Goal: Transaction & Acquisition: Book appointment/travel/reservation

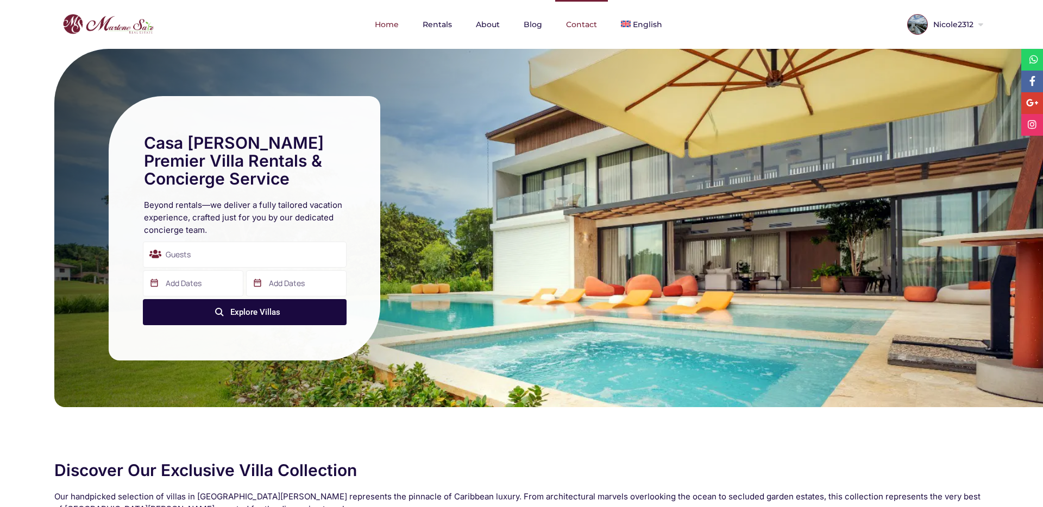
click at [582, 27] on link "Contact" at bounding box center [581, 24] width 53 height 49
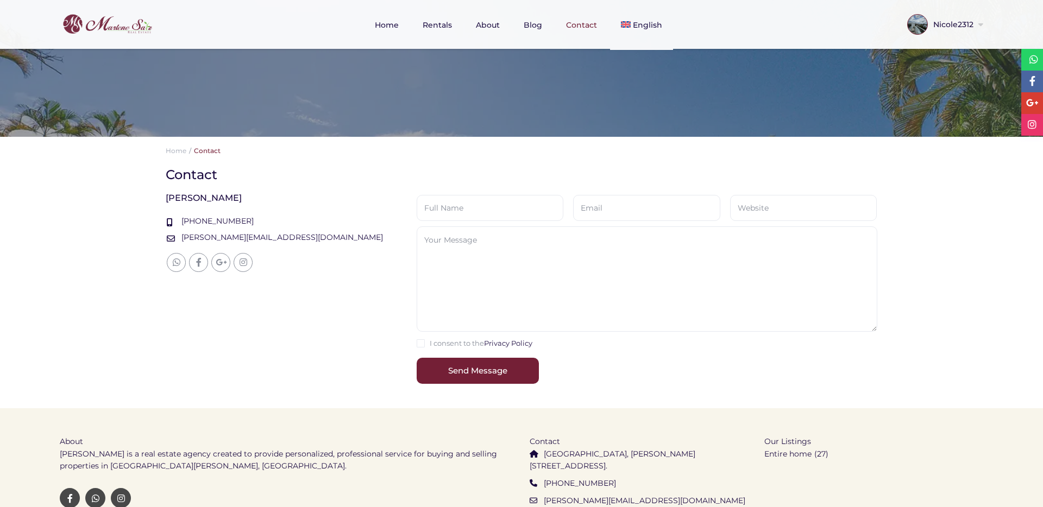
scroll to position [244, 0]
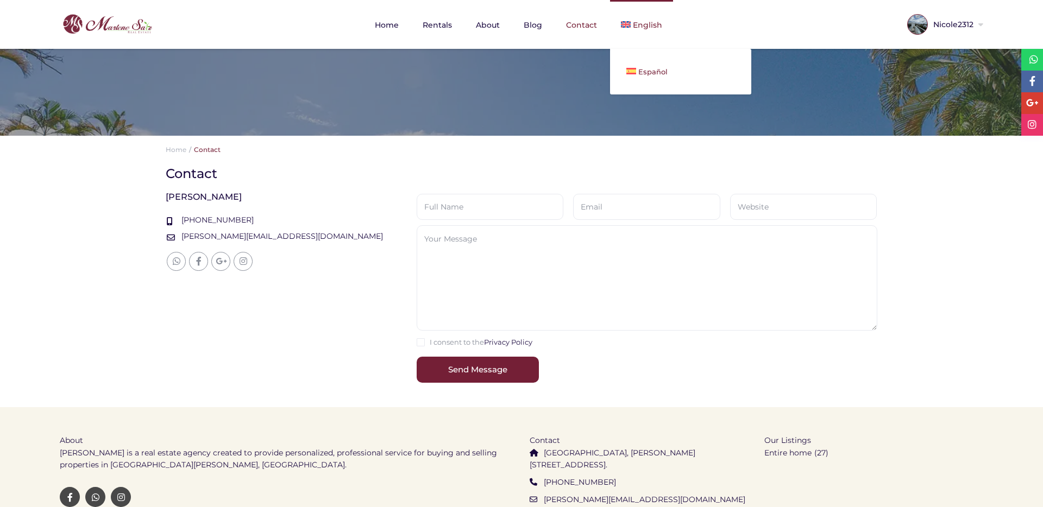
click at [644, 75] on span "Español" at bounding box center [652, 71] width 29 height 9
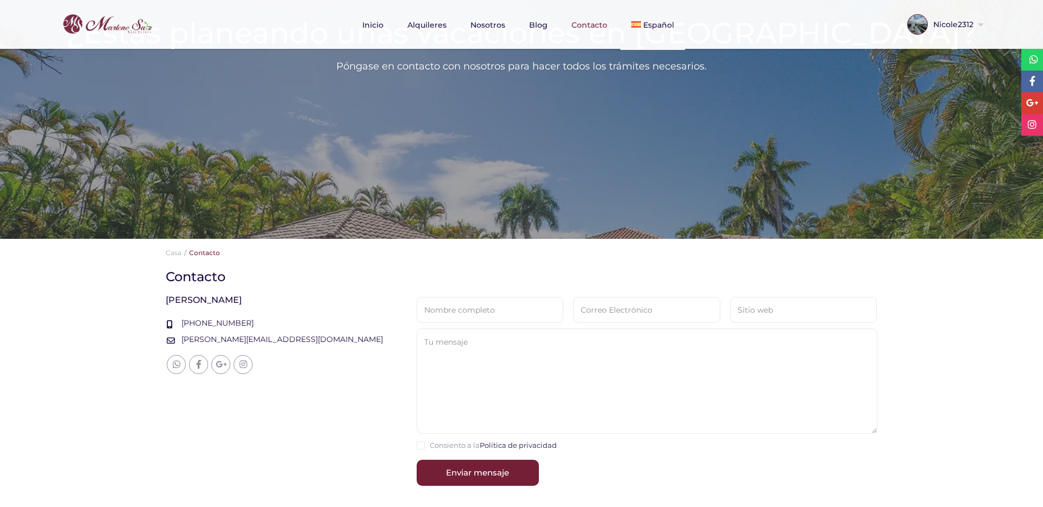
scroll to position [172, 0]
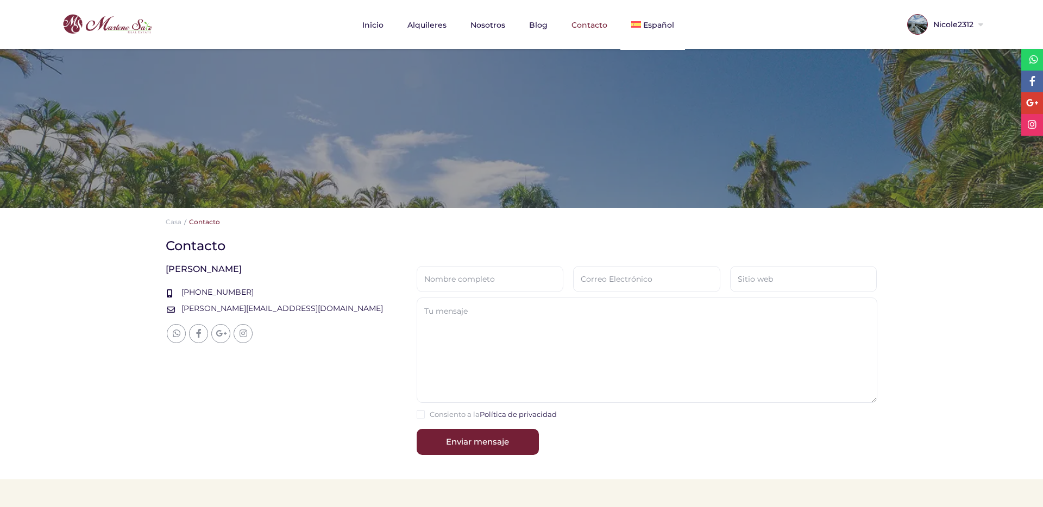
click at [125, 26] on img at bounding box center [100, 24] width 109 height 26
click at [121, 26] on img at bounding box center [100, 24] width 109 height 26
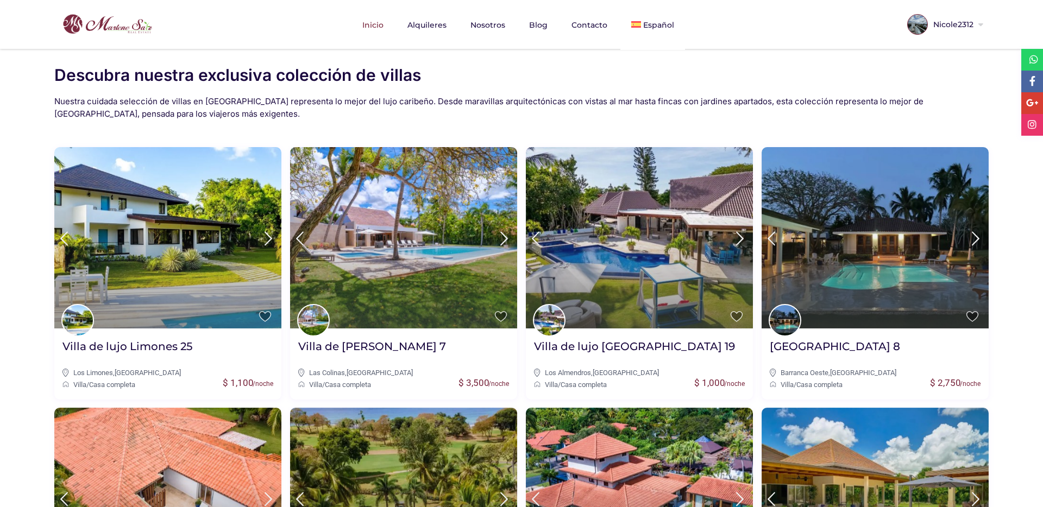
scroll to position [350, 0]
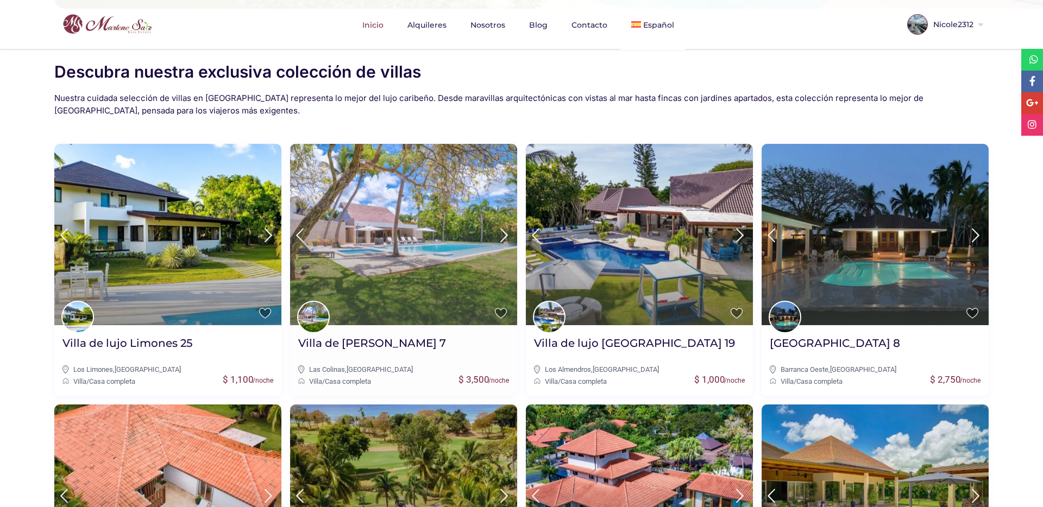
click at [386, 248] on img at bounding box center [403, 234] width 227 height 181
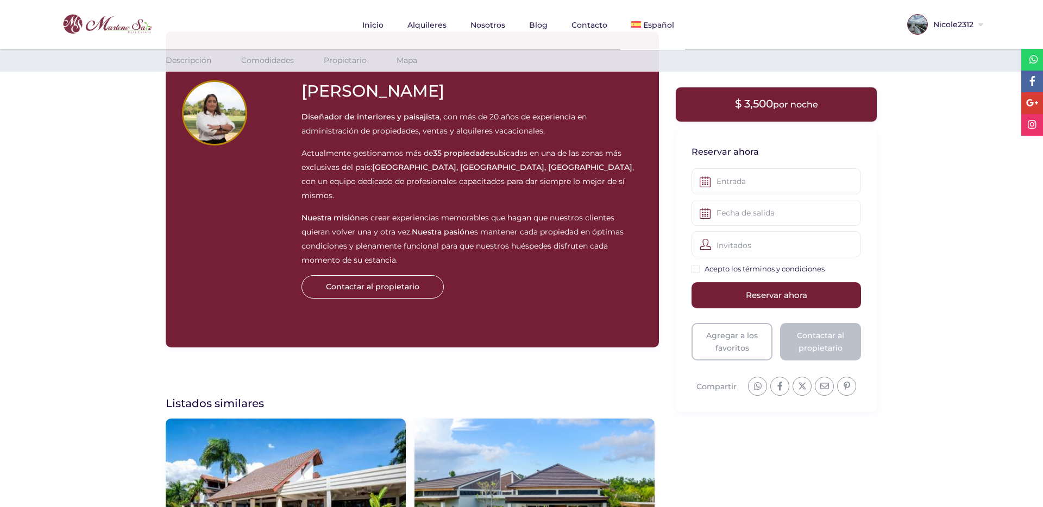
scroll to position [1569, 0]
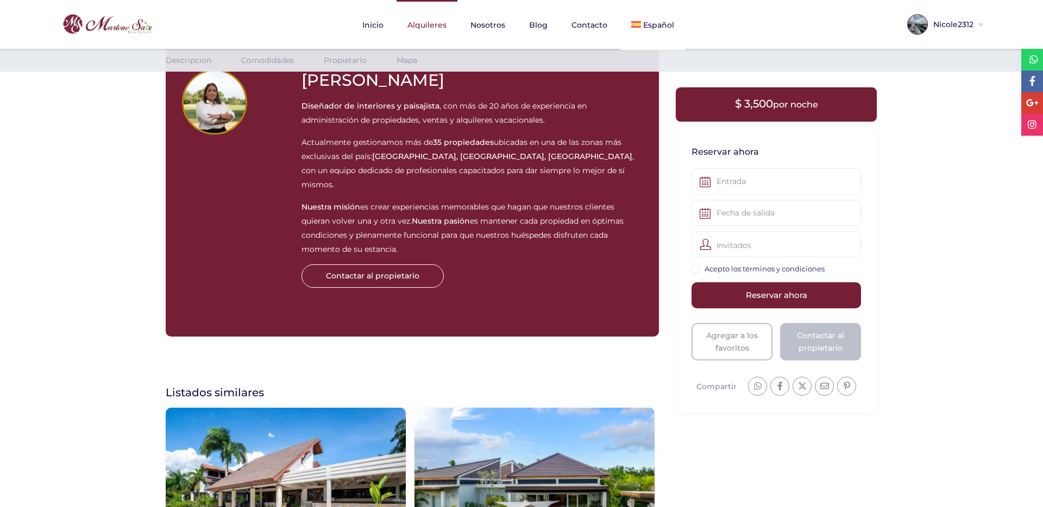
click at [428, 26] on link "Alquileres" at bounding box center [426, 25] width 61 height 50
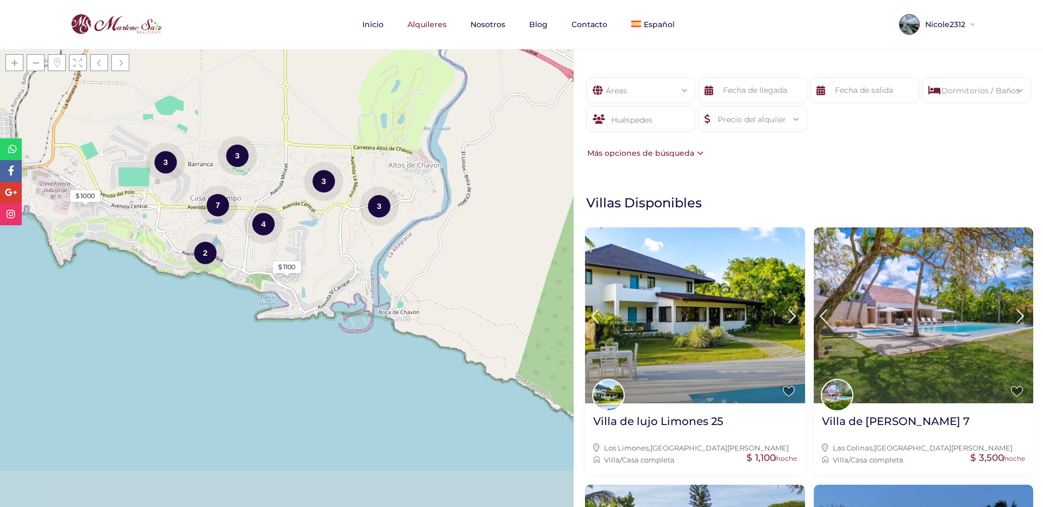
click at [636, 170] on div "Áreas Todas las areas Casa De Campo (27) - Barranca (1) - Barranca Oeste (1) - …" at bounding box center [807, 118] width 469 height 115
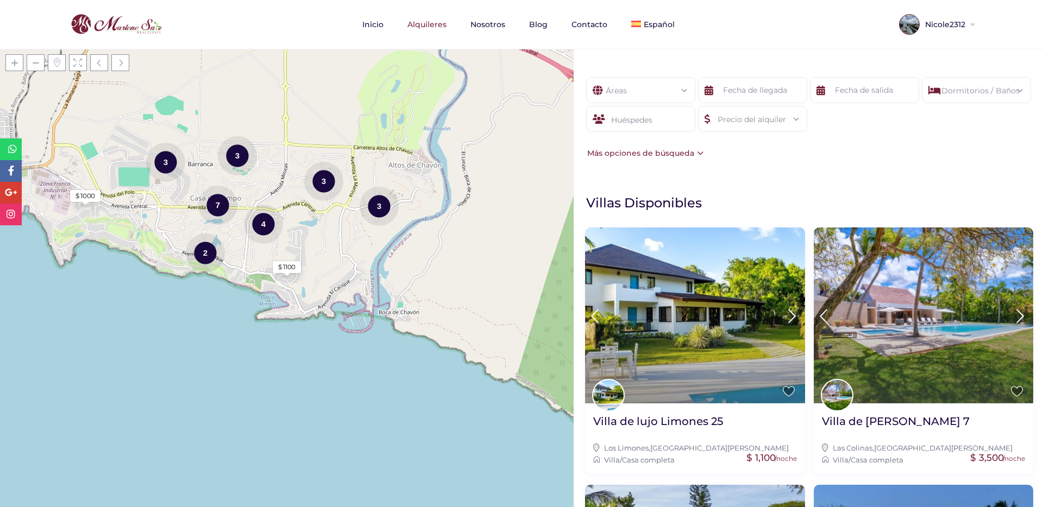
click at [636, 161] on div "Áreas Todas las areas Casa De Campo (27) - Barranca (1) - Barranca Oeste (1) - …" at bounding box center [807, 118] width 469 height 115
click at [635, 155] on div "Más opciones de búsqueda" at bounding box center [643, 153] width 119 height 12
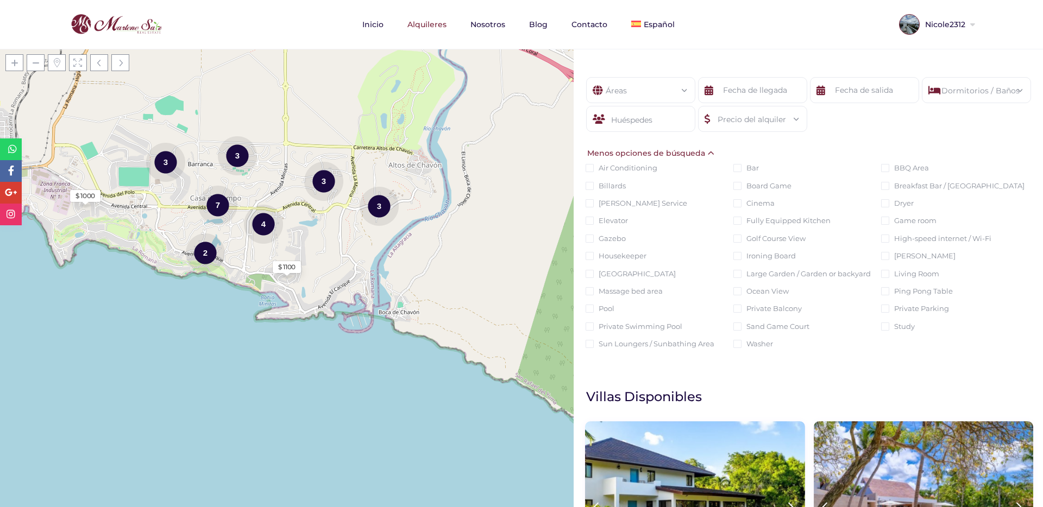
click at [635, 155] on div "Menos opciones de búsqueda" at bounding box center [650, 153] width 132 height 12
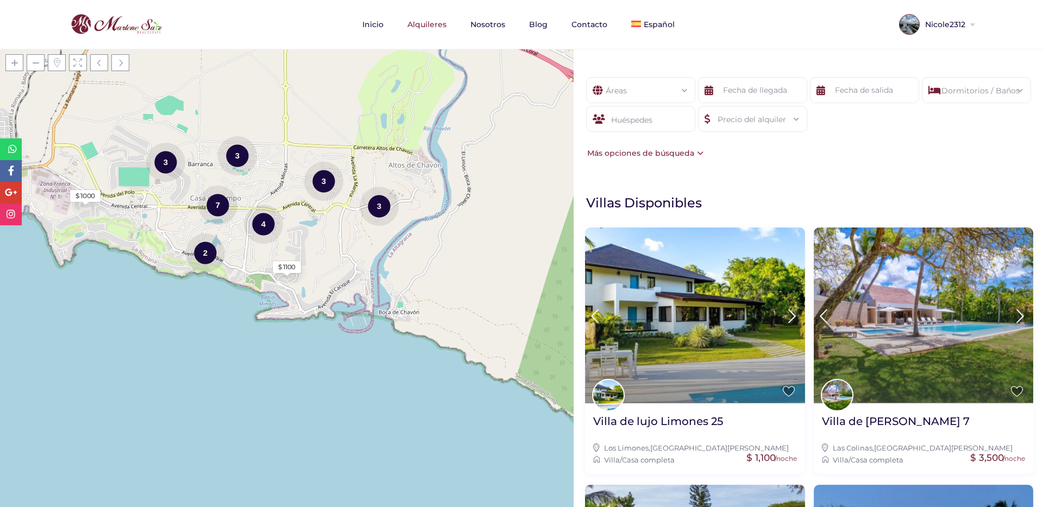
click at [635, 155] on div "Más opciones de búsqueda" at bounding box center [643, 153] width 119 height 12
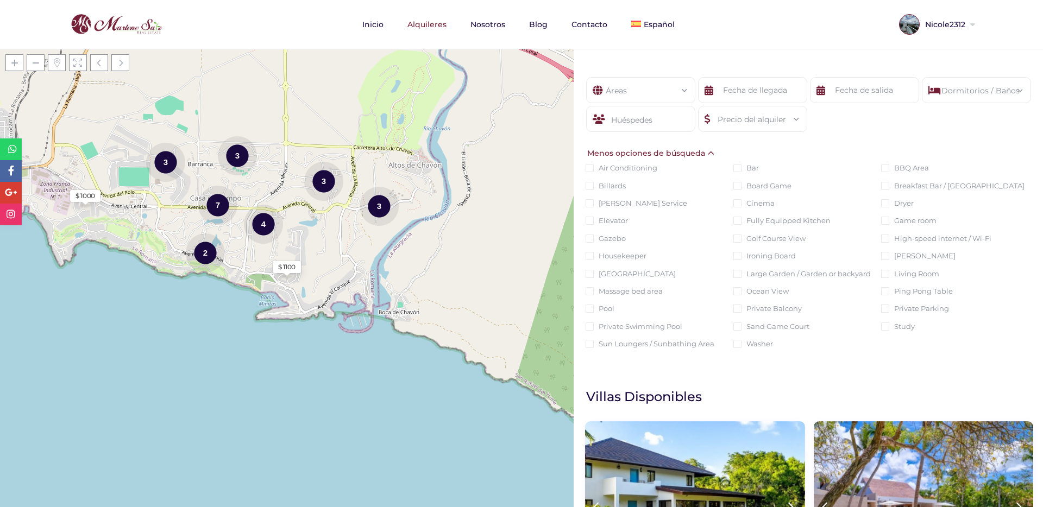
click at [635, 155] on div "Menos opciones de búsqueda" at bounding box center [650, 153] width 132 height 12
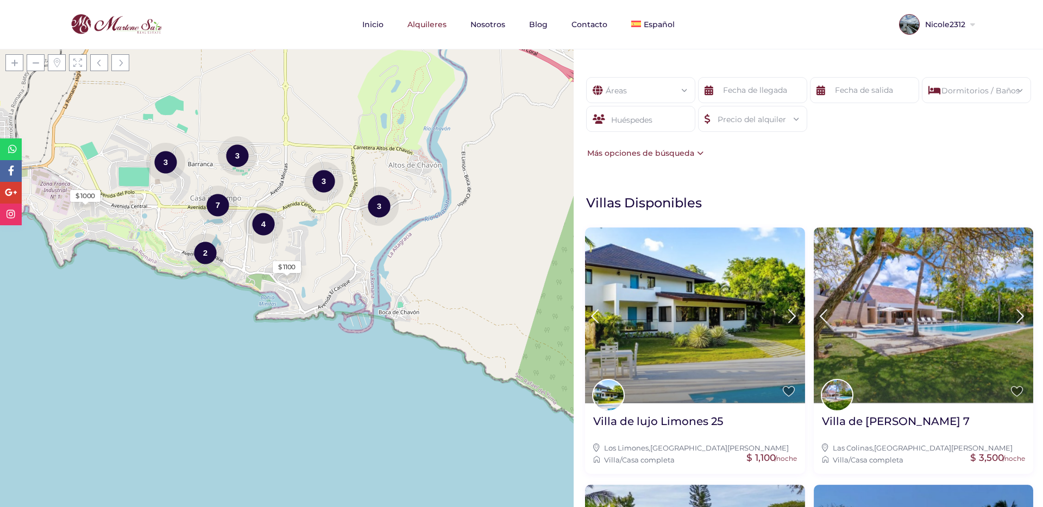
click at [635, 155] on div "Más opciones de búsqueda" at bounding box center [643, 153] width 119 height 12
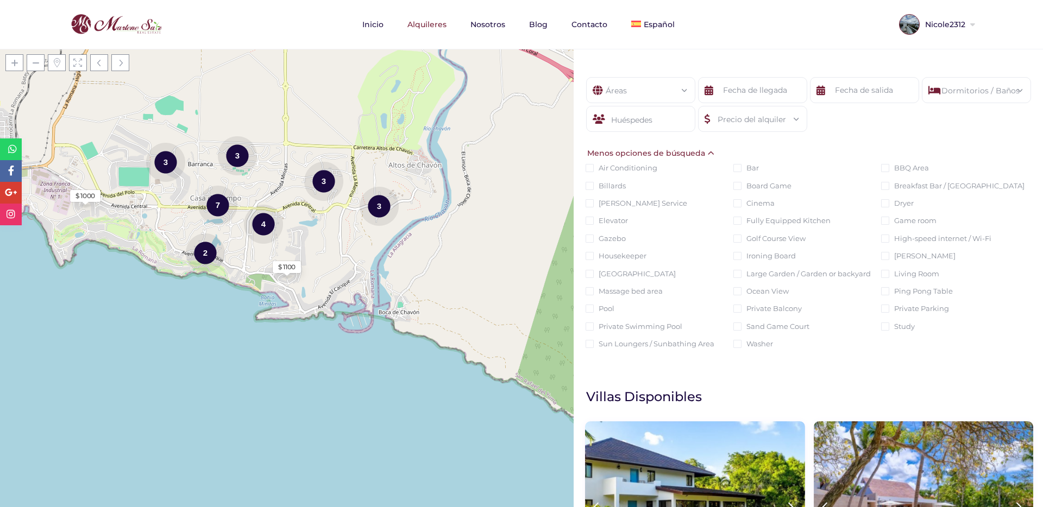
click at [635, 155] on div "Menos opciones de búsqueda" at bounding box center [650, 153] width 132 height 12
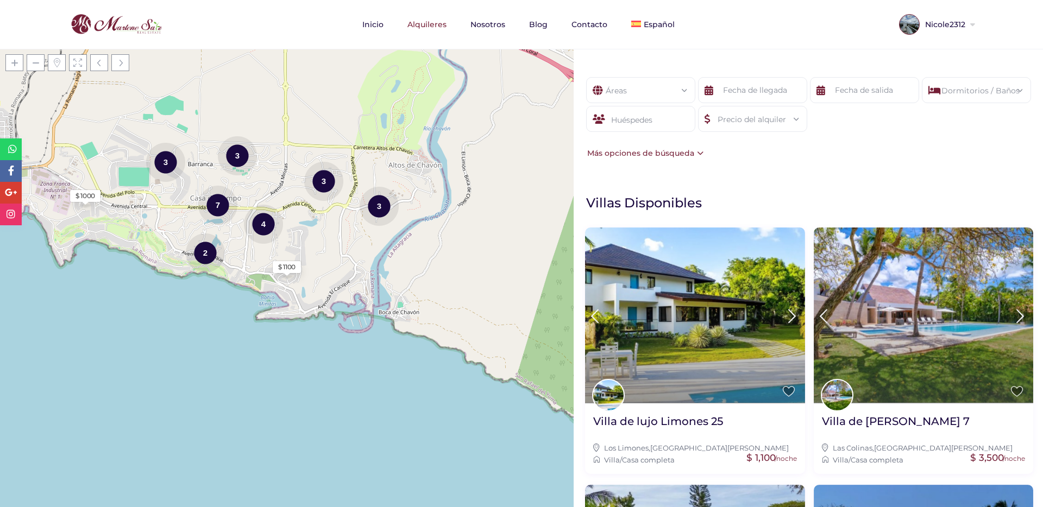
click at [635, 155] on div "Más opciones de búsqueda" at bounding box center [643, 153] width 119 height 12
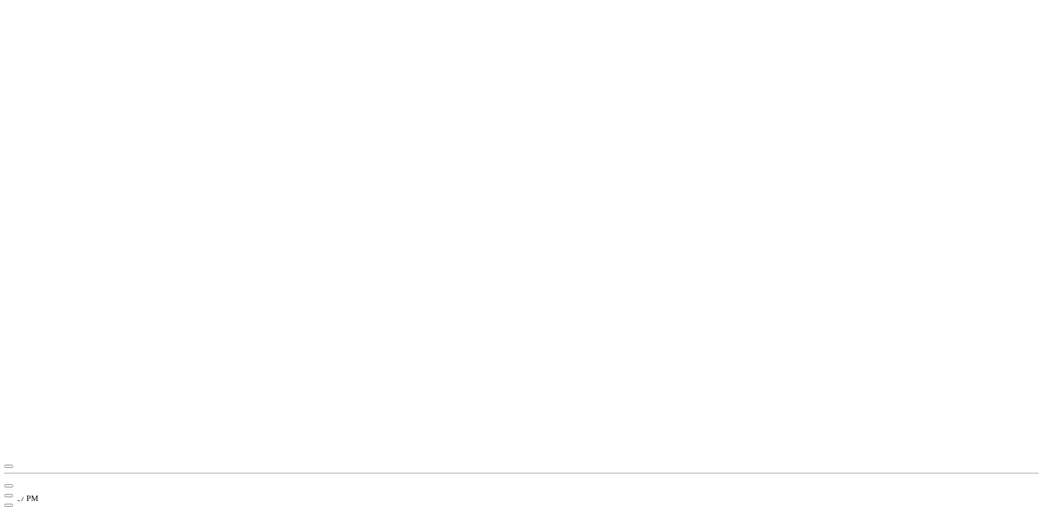
scroll to position [0, 0]
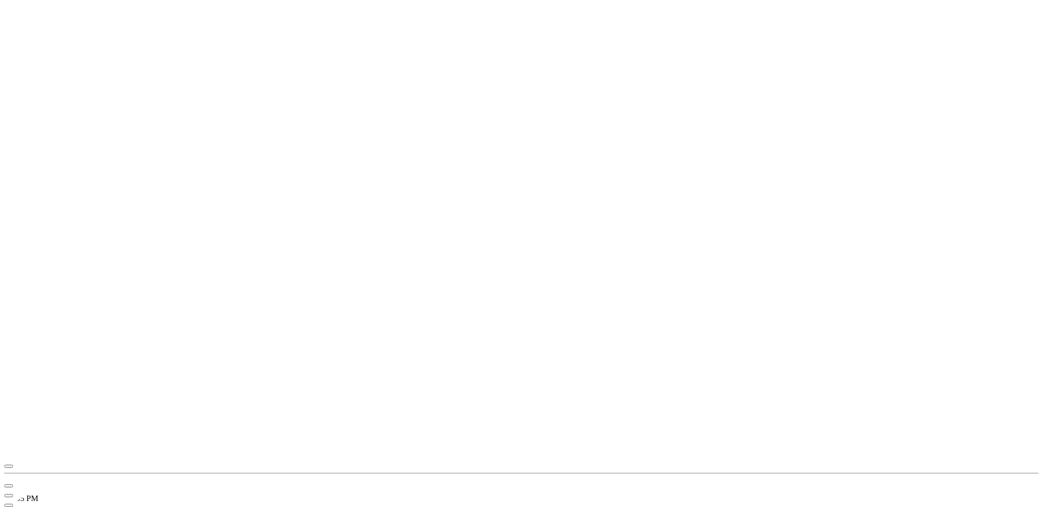
scroll to position [219, 0]
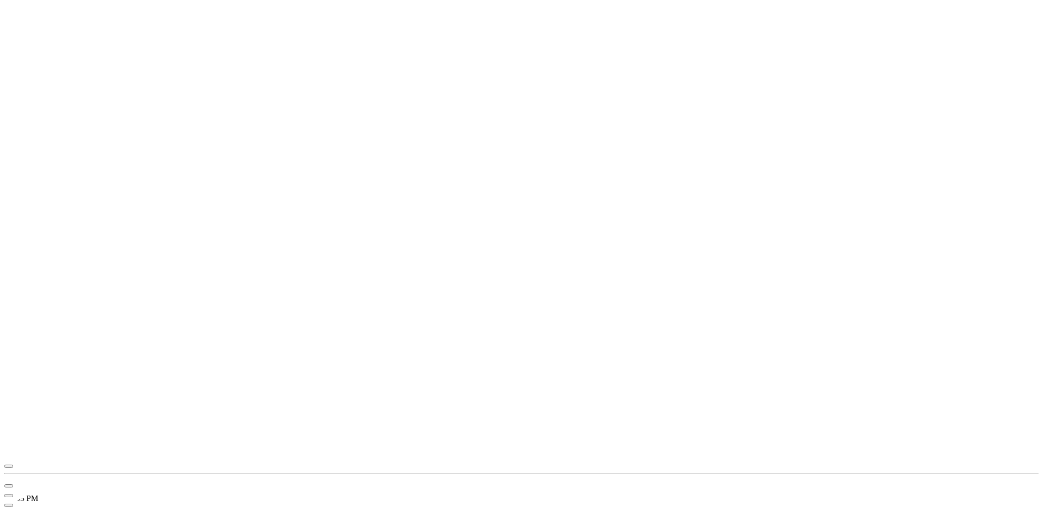
scroll to position [172, 0]
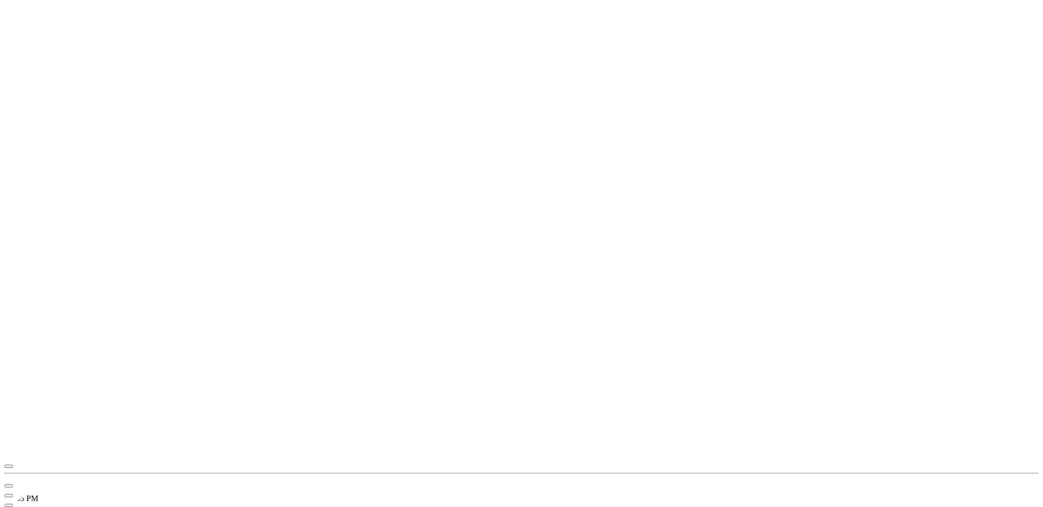
checkbox input "true"
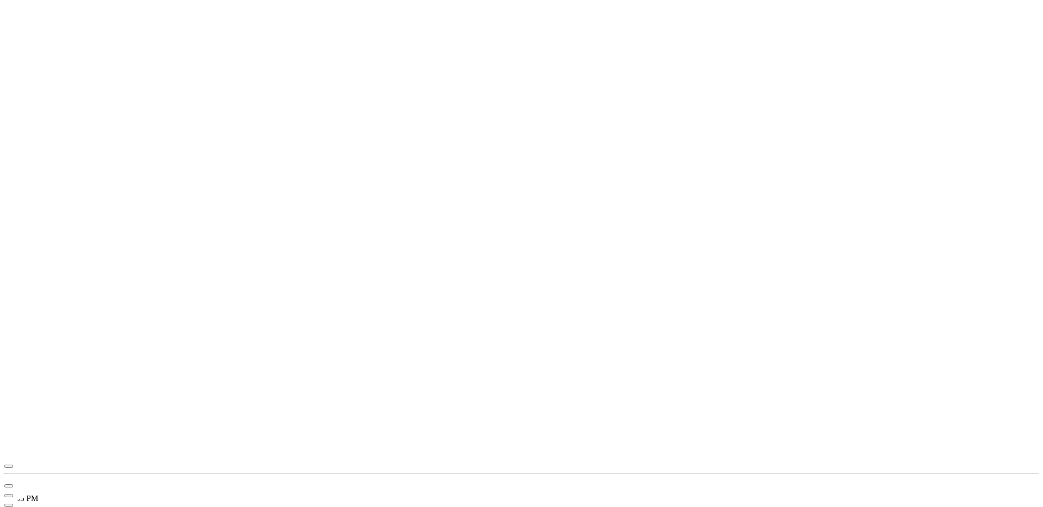
scroll to position [311, 0]
checkbox input "true"
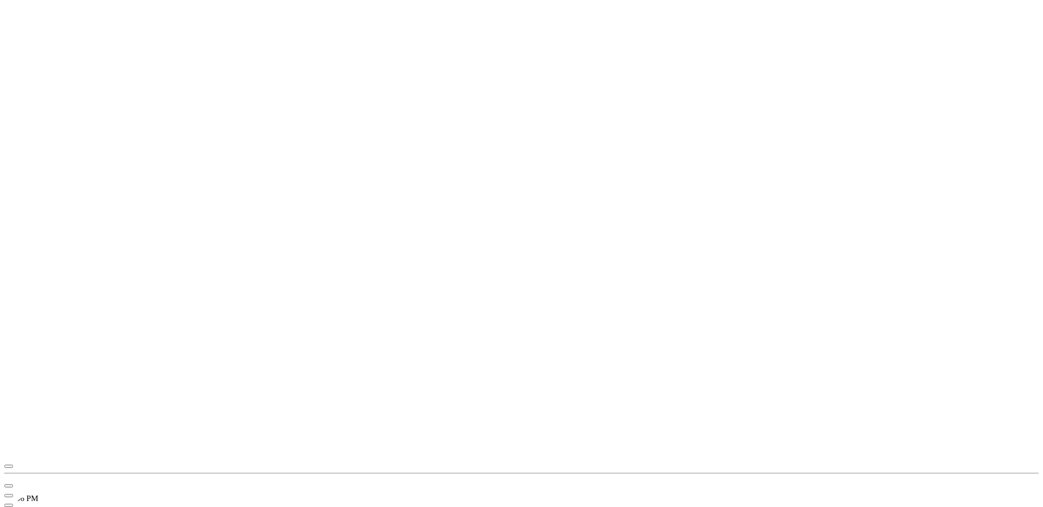
click at [9, 466] on icon "button" at bounding box center [9, 466] width 0 height 0
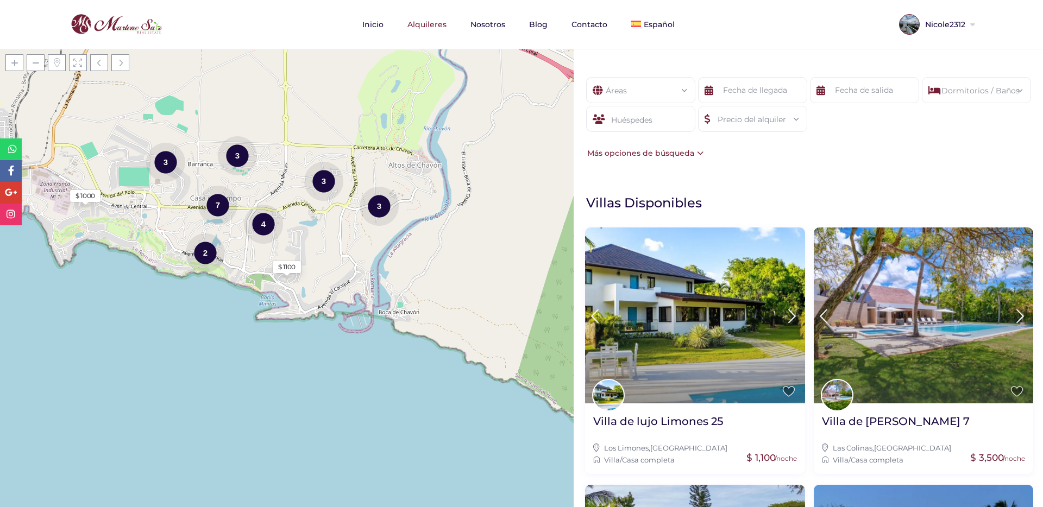
click at [690, 155] on div "Más opciones de búsqueda" at bounding box center [643, 153] width 119 height 12
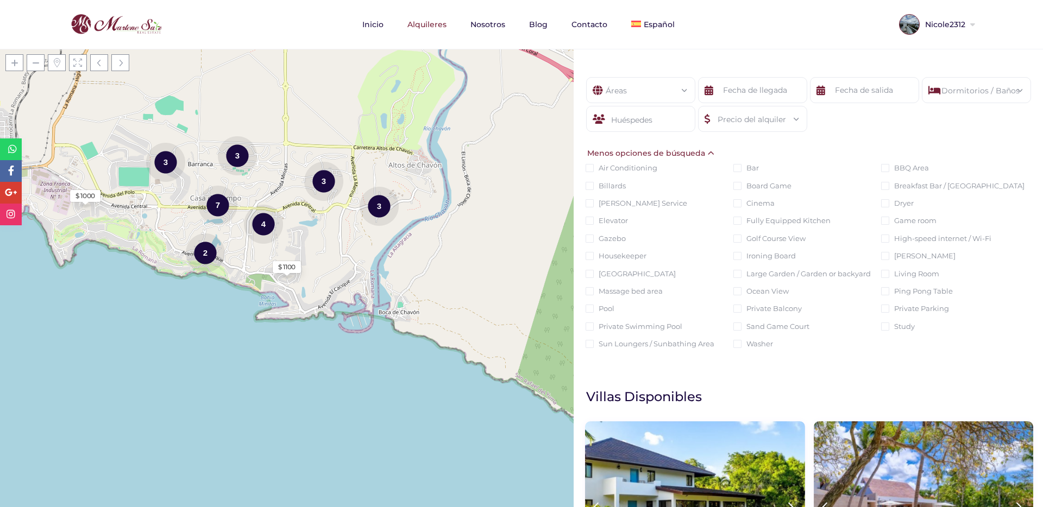
click at [690, 155] on div "Menos opciones de búsqueda" at bounding box center [650, 153] width 132 height 12
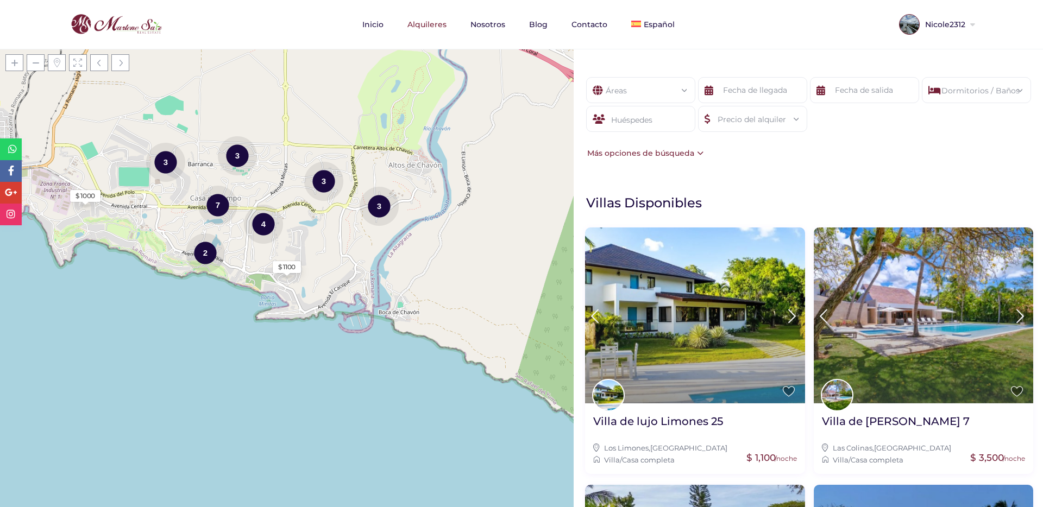
click at [673, 99] on div "Áreas Todas las areas Casa De Campo (27) - Barranca (1) - Barranca Oeste (1) - …" at bounding box center [640, 90] width 109 height 26
click at [757, 89] on input "text" at bounding box center [752, 90] width 109 height 26
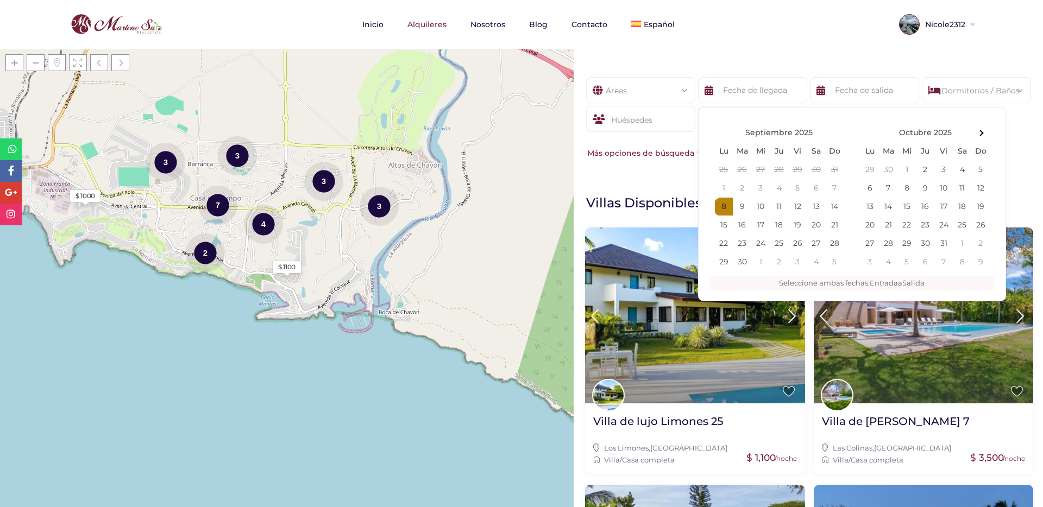
click at [657, 90] on div "Áreas" at bounding box center [641, 87] width 92 height 19
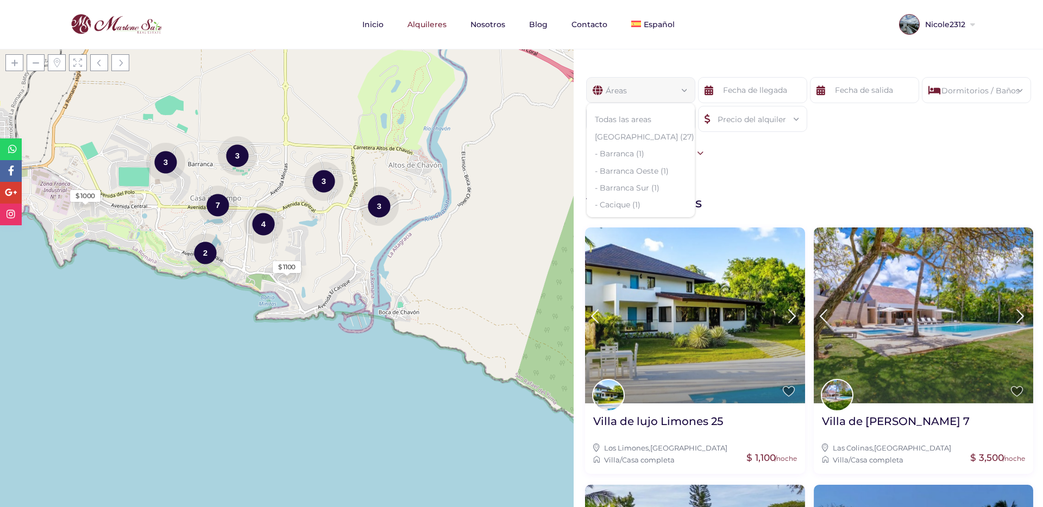
click at [657, 90] on div "Áreas" at bounding box center [641, 87] width 92 height 19
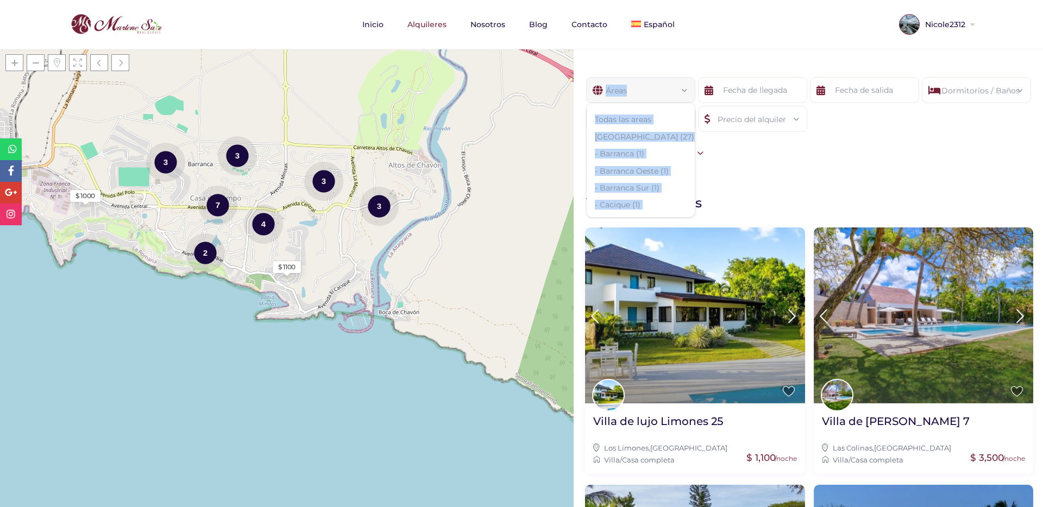
click at [657, 90] on div "Áreas" at bounding box center [641, 87] width 92 height 19
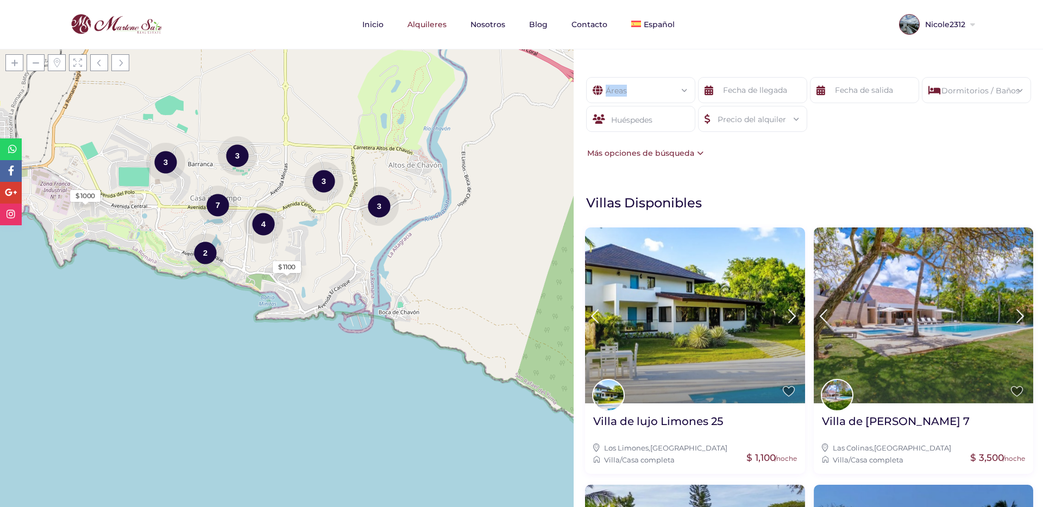
click at [657, 90] on div "Áreas" at bounding box center [641, 87] width 92 height 19
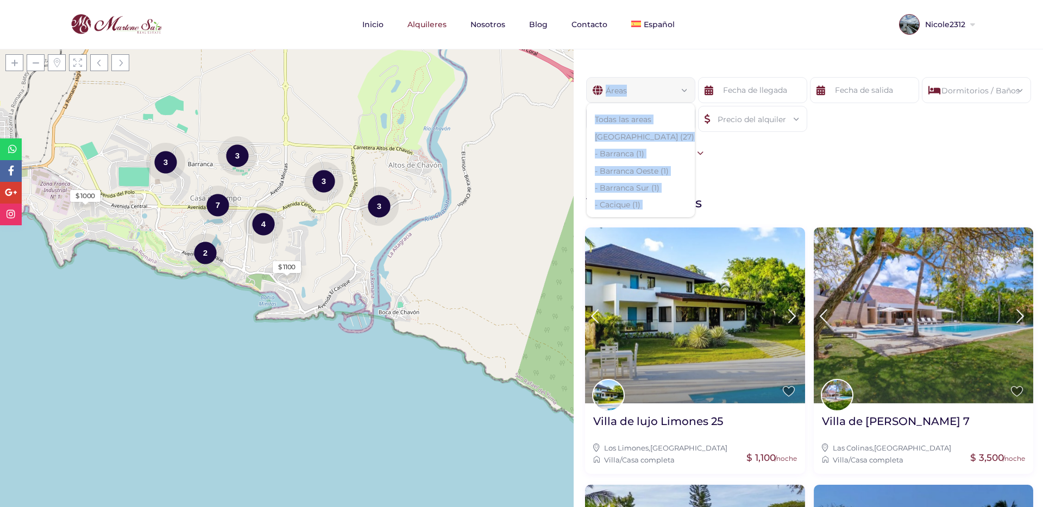
click at [657, 90] on div "Áreas" at bounding box center [641, 87] width 92 height 19
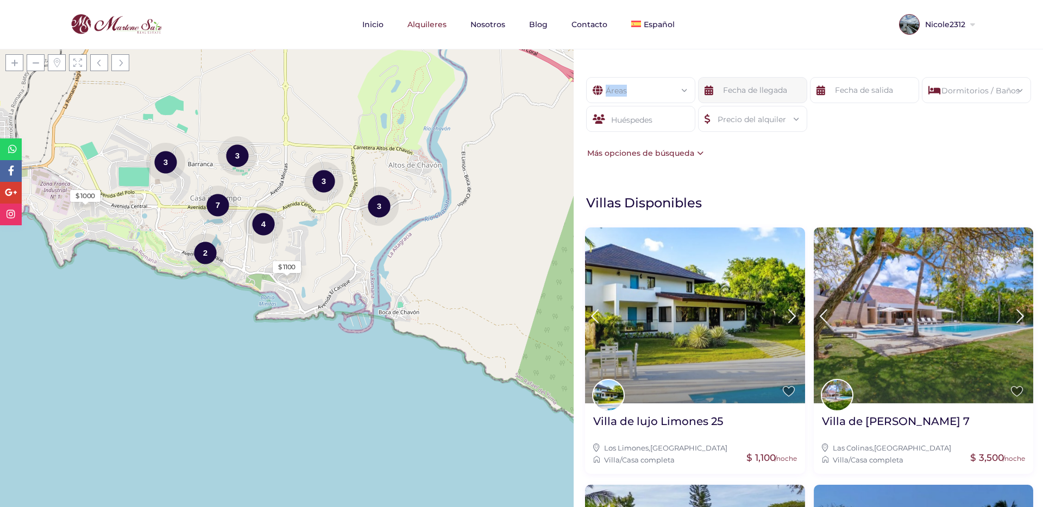
click at [727, 91] on input "text" at bounding box center [752, 90] width 109 height 26
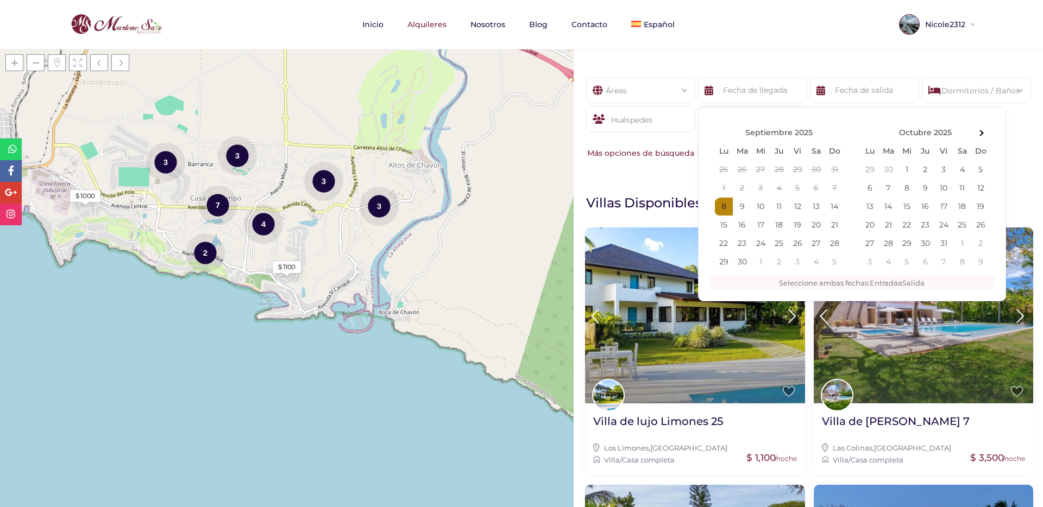
click at [665, 126] on div "Huéspedes" at bounding box center [640, 119] width 109 height 26
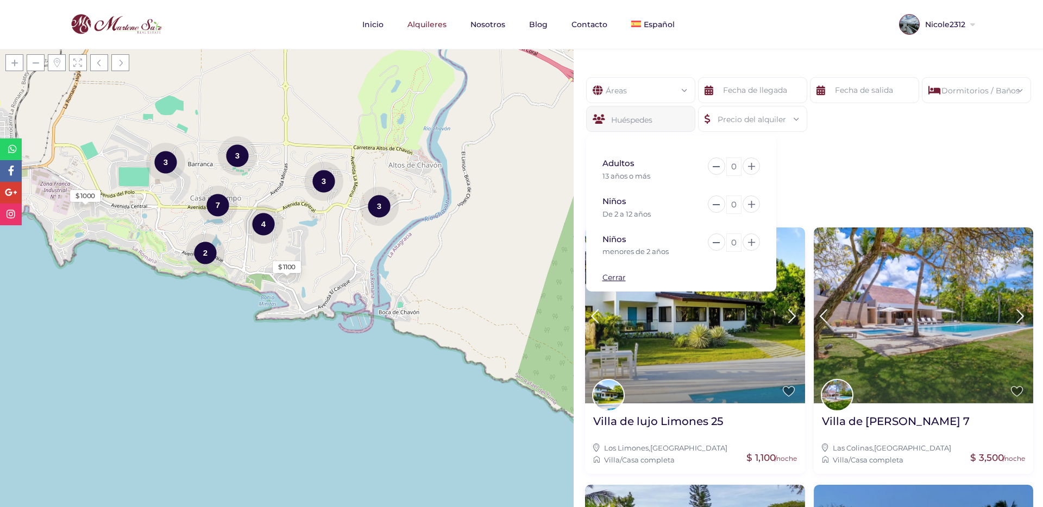
click at [714, 119] on div "Precio del alquiler" at bounding box center [752, 115] width 92 height 19
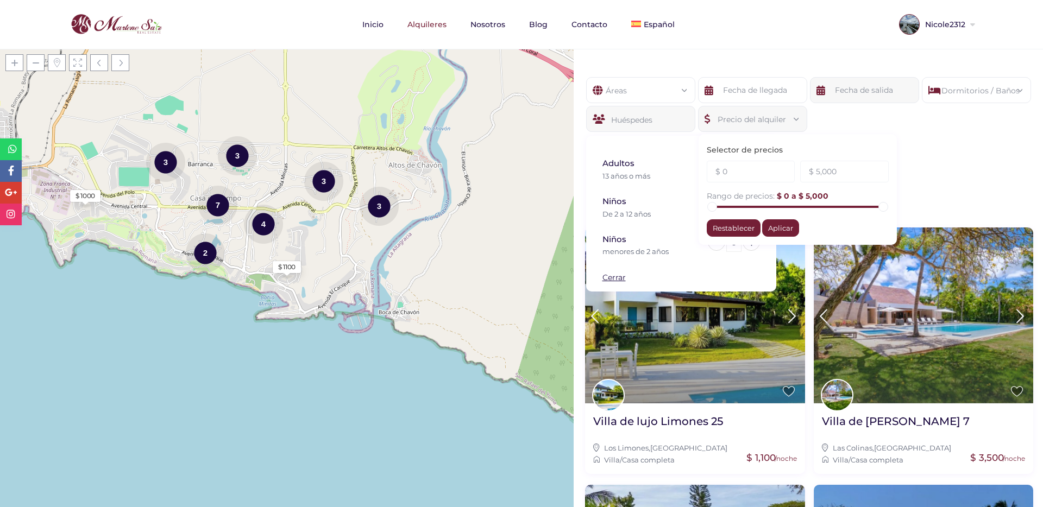
click at [827, 100] on input "text" at bounding box center [864, 90] width 109 height 26
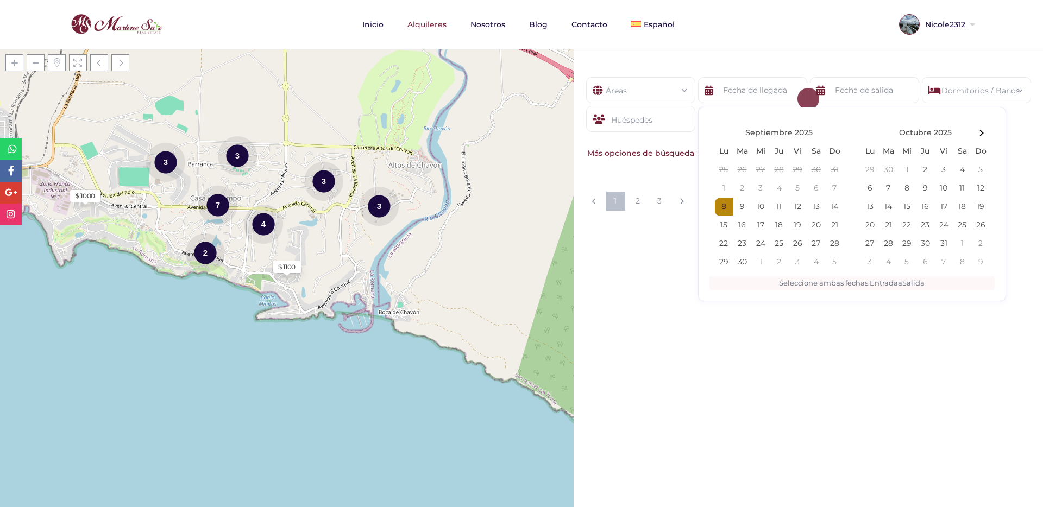
click at [936, 80] on icon at bounding box center [934, 90] width 12 height 26
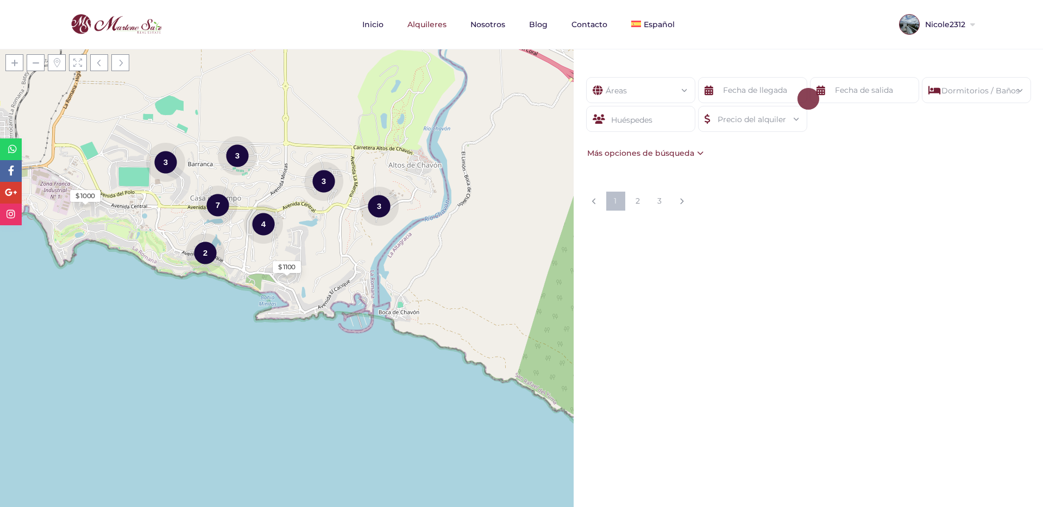
click at [936, 80] on icon at bounding box center [934, 90] width 12 height 26
click at [969, 91] on div "Dormitorios / Baños" at bounding box center [976, 87] width 92 height 19
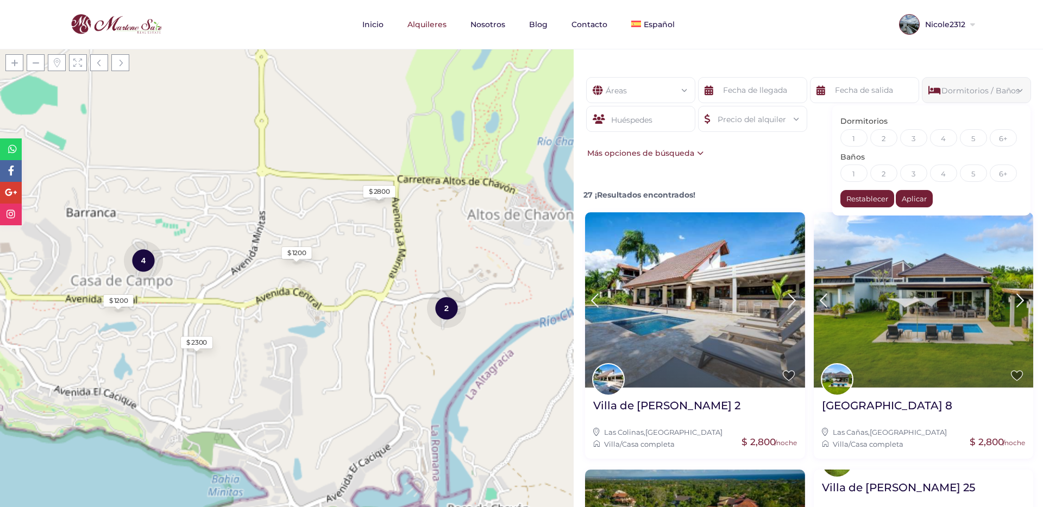
click at [969, 91] on div "Dormitorios / Baños" at bounding box center [976, 87] width 92 height 19
